Goal: Task Accomplishment & Management: Manage account settings

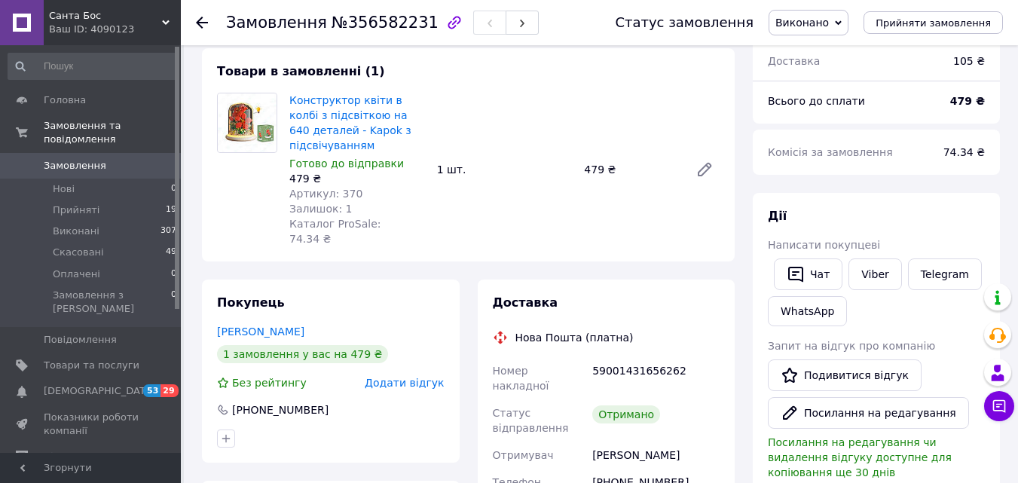
scroll to position [151, 0]
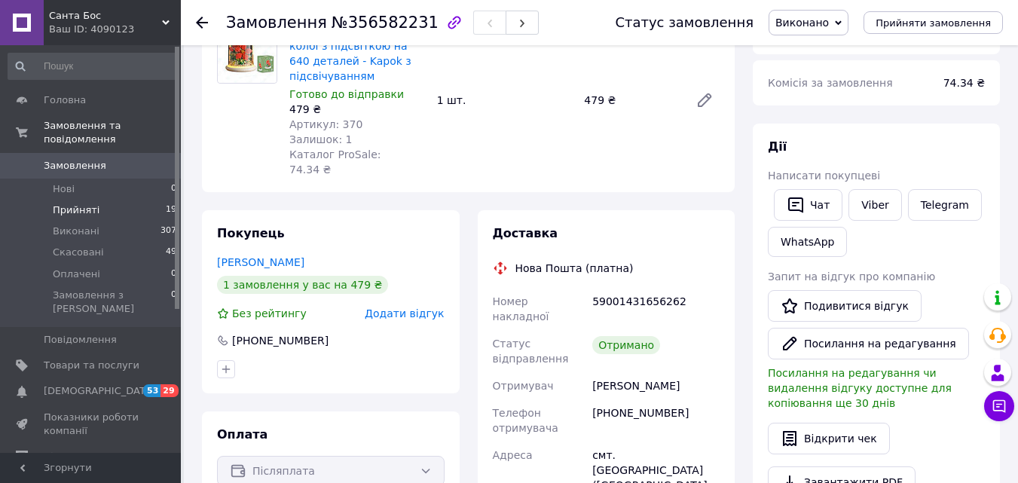
click at [99, 200] on li "Прийняті 19" at bounding box center [92, 210] width 185 height 21
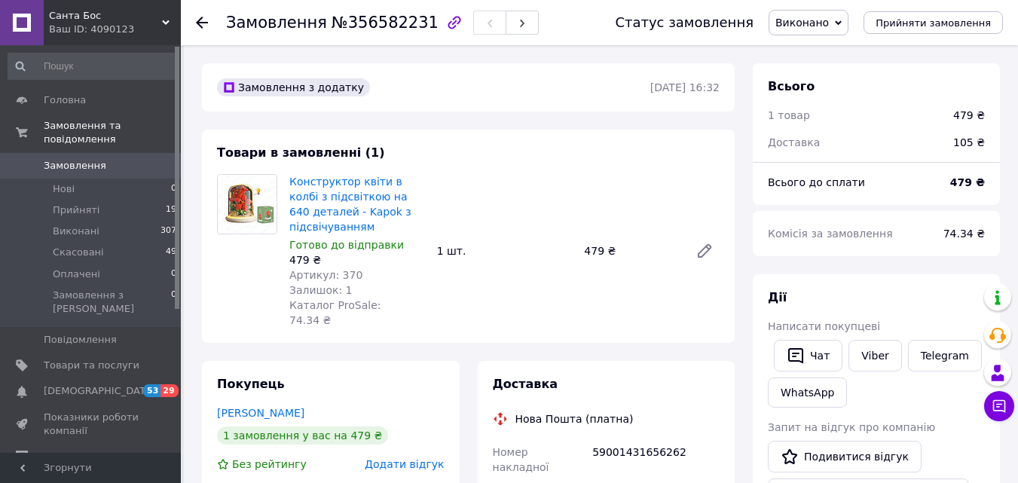
click at [480, 95] on div "Замовлення з додатку" at bounding box center [432, 87] width 436 height 24
click at [100, 353] on link "Товари та послуги" at bounding box center [92, 366] width 185 height 26
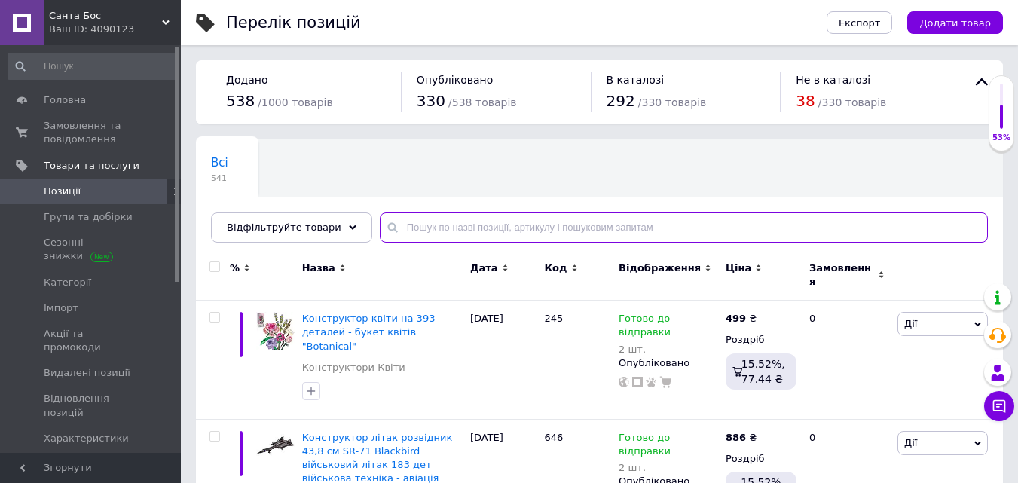
click at [438, 227] on input "text" at bounding box center [684, 228] width 608 height 30
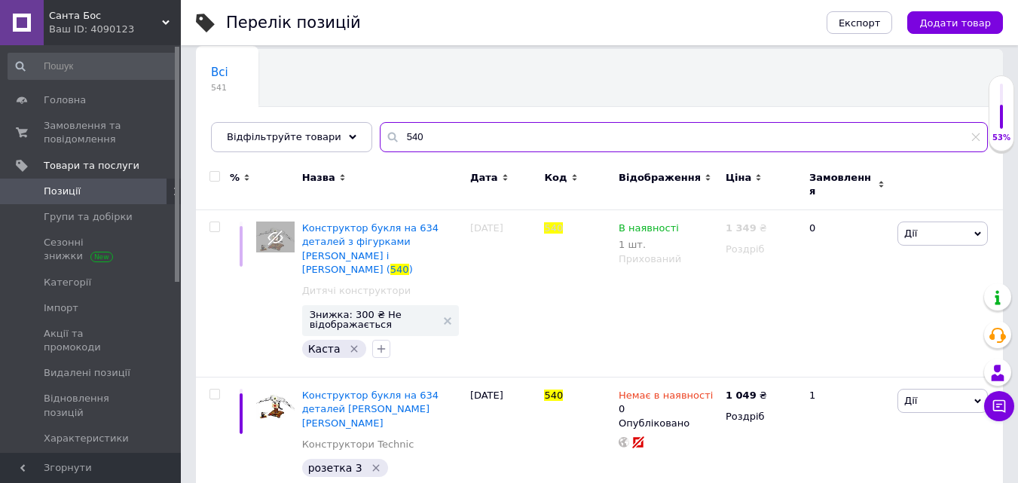
scroll to position [106, 0]
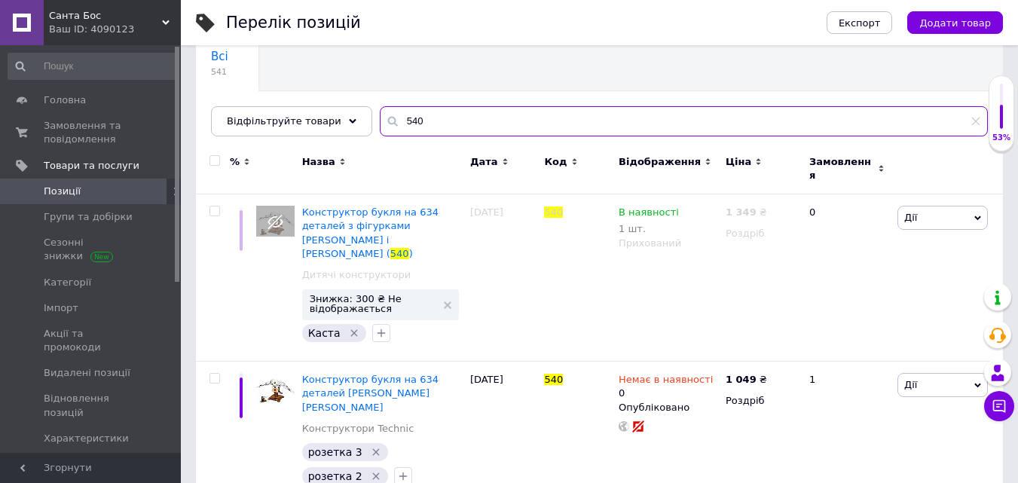
type input "540"
click at [771, 374] on icon at bounding box center [775, 378] width 9 height 9
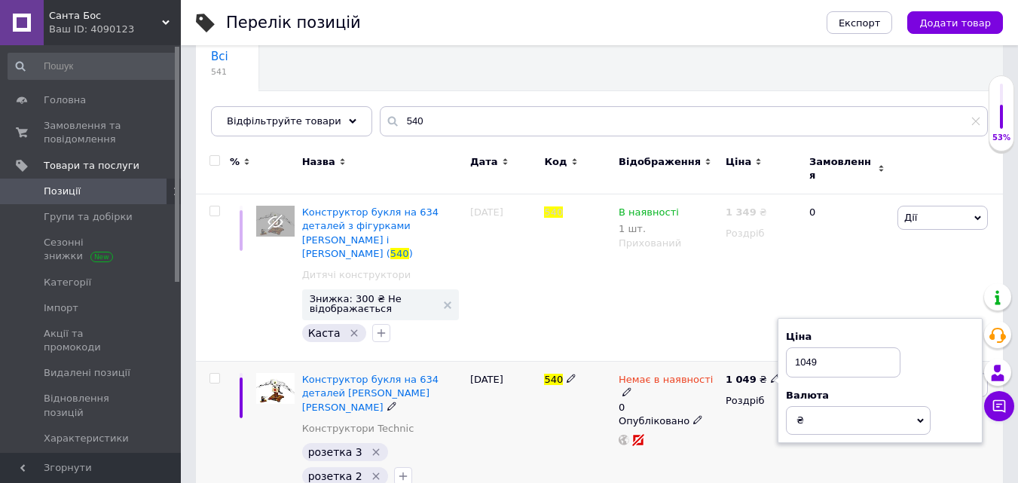
drag, startPoint x: 809, startPoint y: 341, endPoint x: 793, endPoint y: 343, distance: 16.0
click at [793, 347] on input "1049" at bounding box center [843, 362] width 115 height 30
type input "949"
click at [733, 412] on div "1 049 ₴ Ціна 949 Валюта ₴ $ EUR CHF GBP ¥ PLN ₸ MDL HUF KGS CNY TRY KRW lei Роз…" at bounding box center [761, 433] width 78 height 142
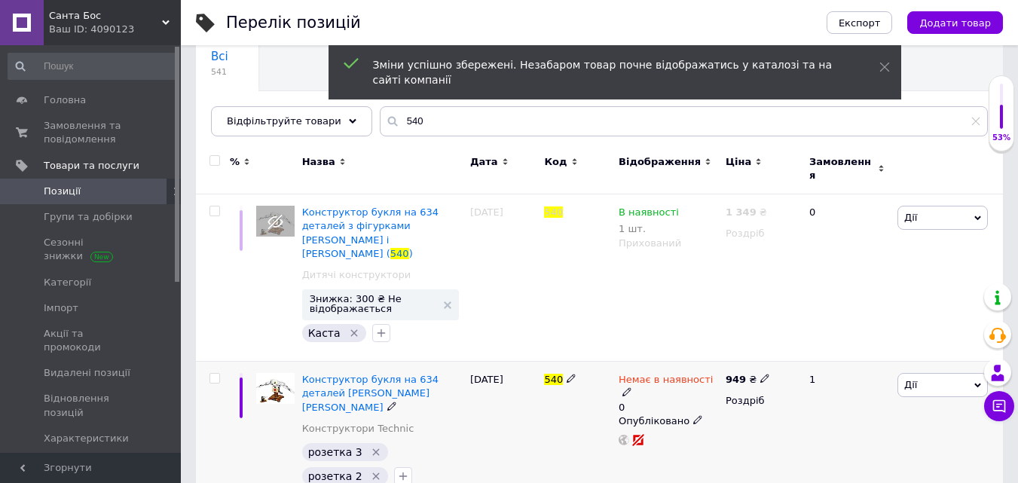
click at [631, 388] on use at bounding box center [627, 392] width 8 height 8
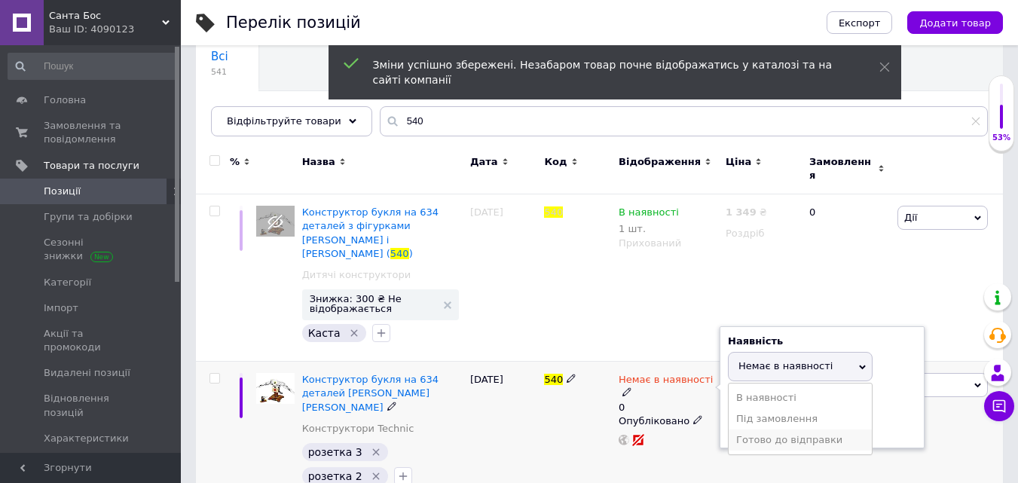
click at [768, 430] on li "Готово до відправки" at bounding box center [800, 440] width 143 height 21
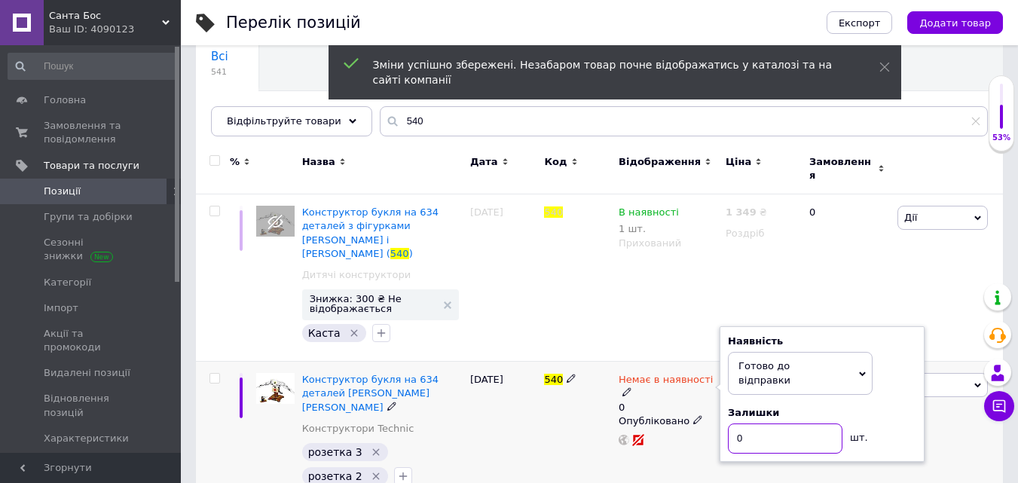
drag, startPoint x: 757, startPoint y: 412, endPoint x: 730, endPoint y: 412, distance: 26.4
click at [730, 424] on input "0" at bounding box center [785, 439] width 115 height 30
type input "2"
